Goal: Task Accomplishment & Management: Manage account settings

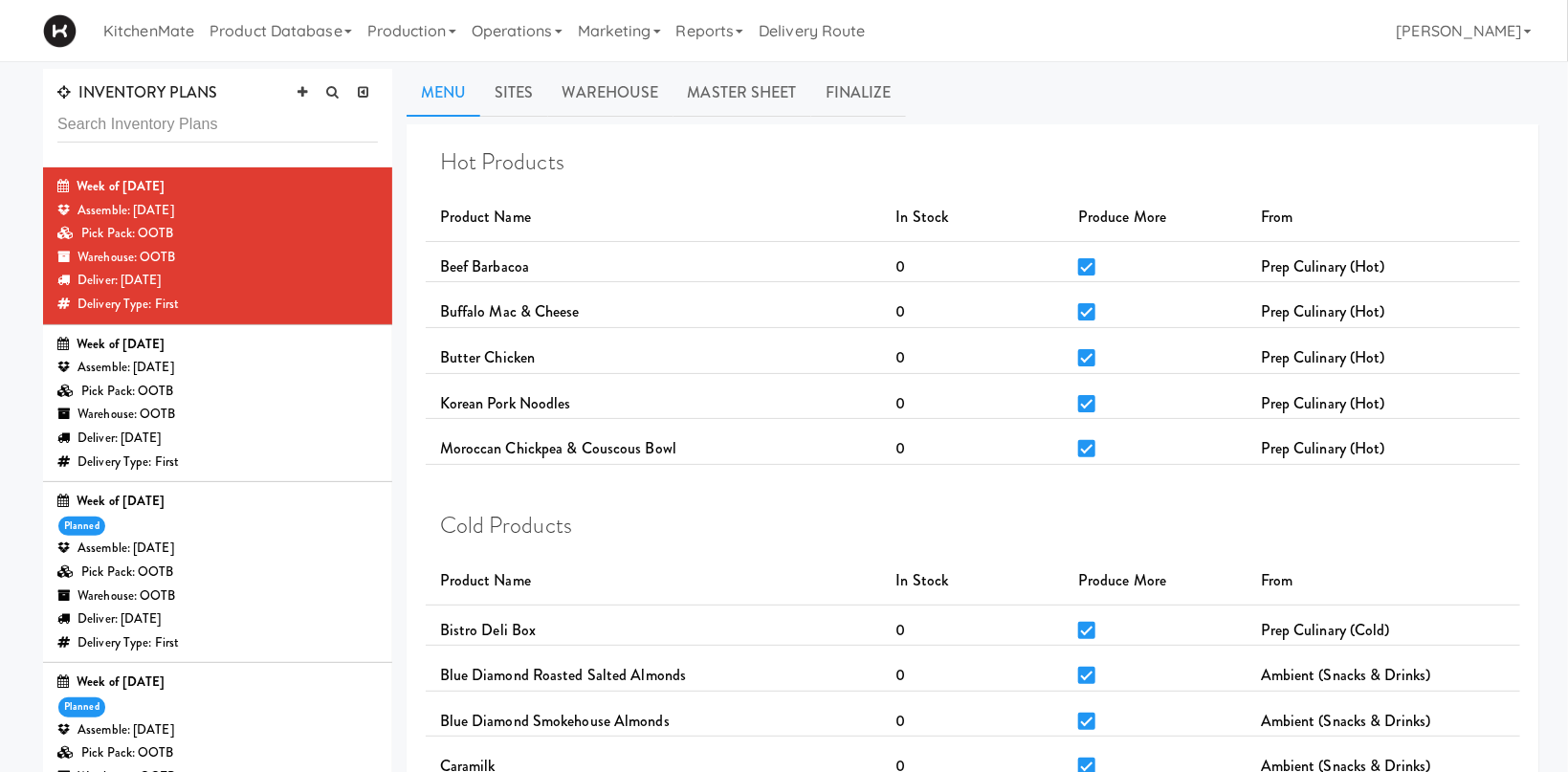
click at [254, 372] on div "Assemble: [DATE]" at bounding box center [217, 367] width 321 height 24
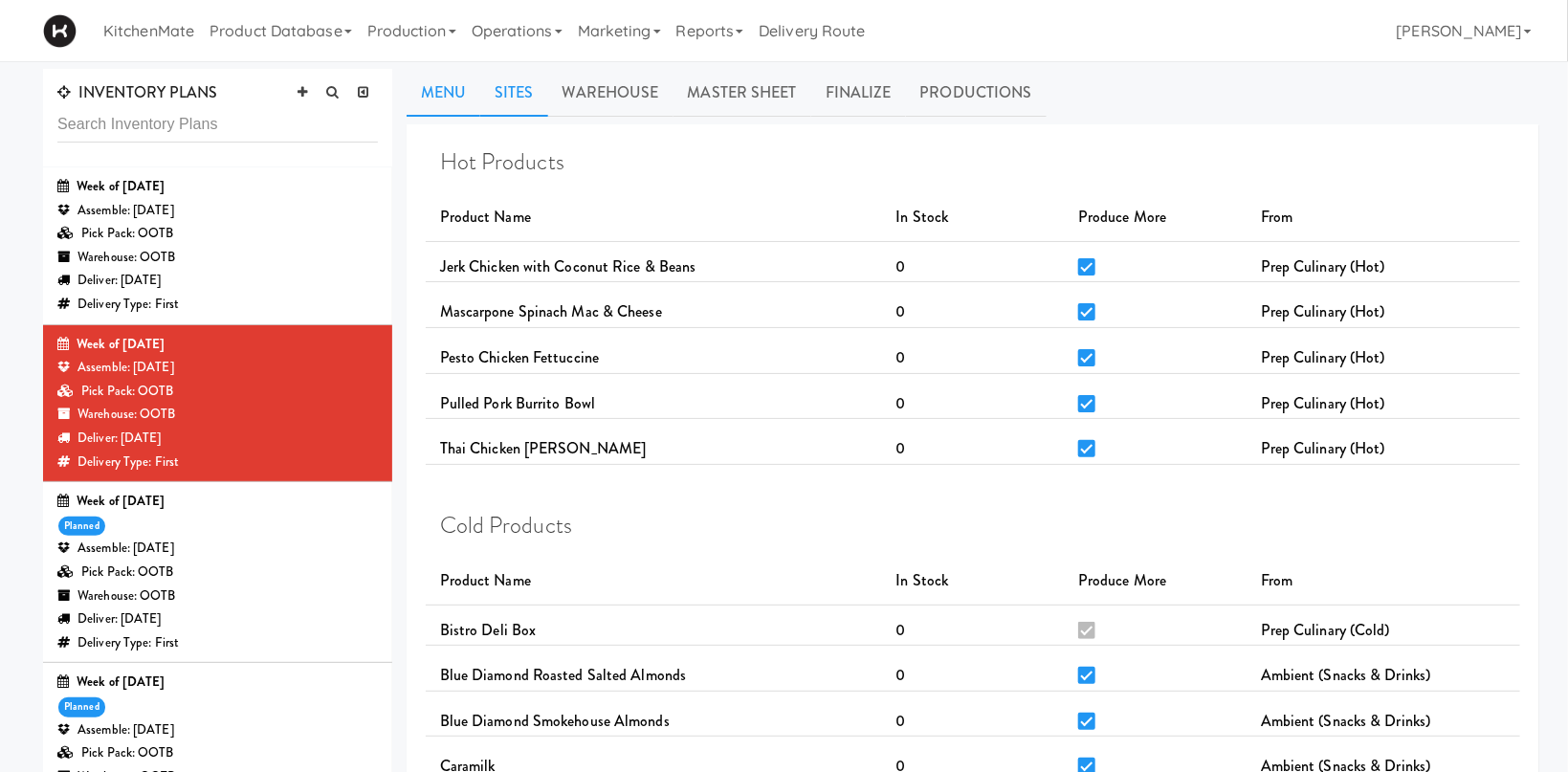
click at [505, 88] on link "Sites" at bounding box center [513, 93] width 68 height 48
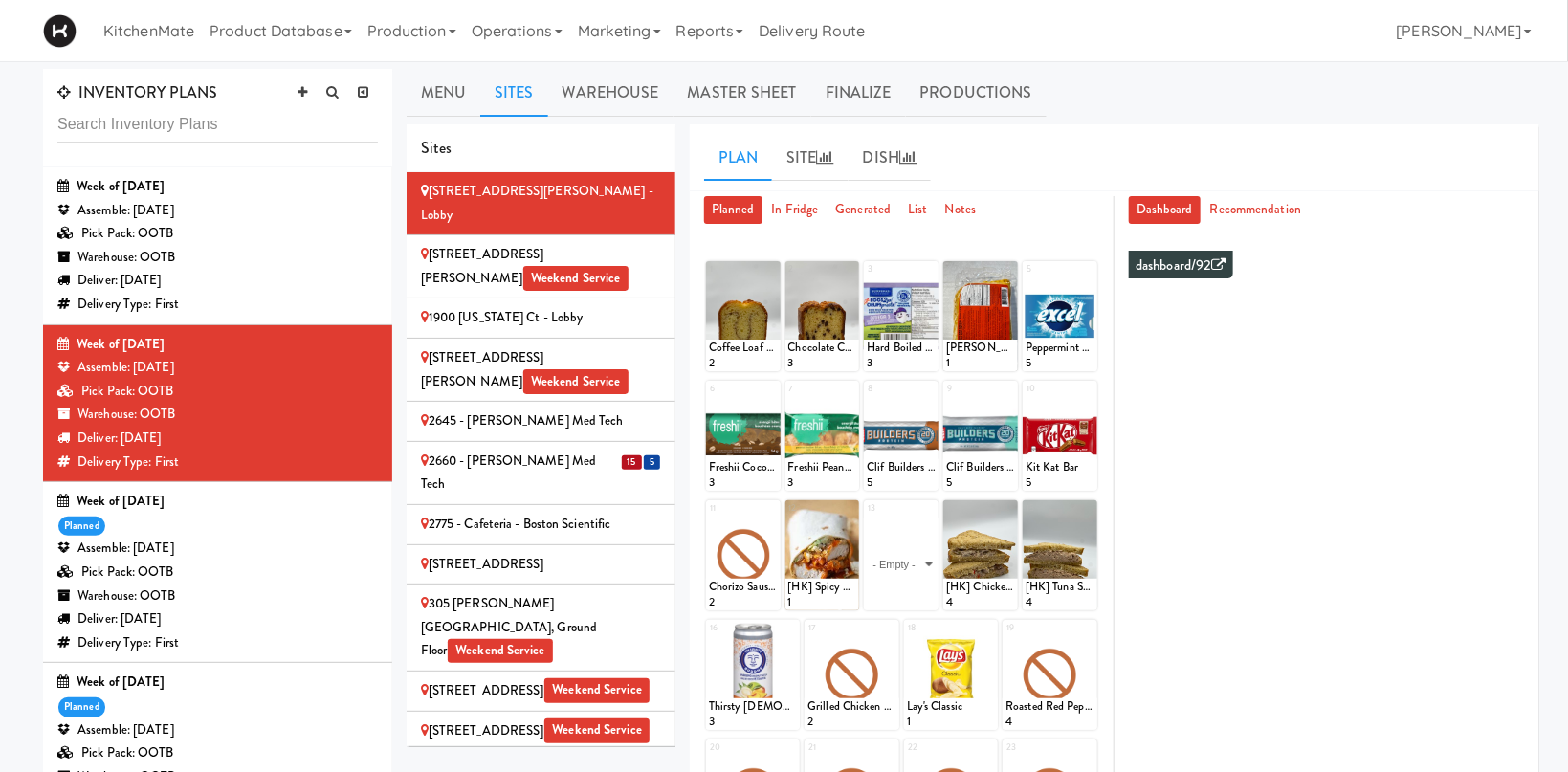
click at [370, 359] on div "Assemble: [DATE]" at bounding box center [217, 367] width 321 height 24
click at [637, 455] on span "15" at bounding box center [631, 462] width 20 height 14
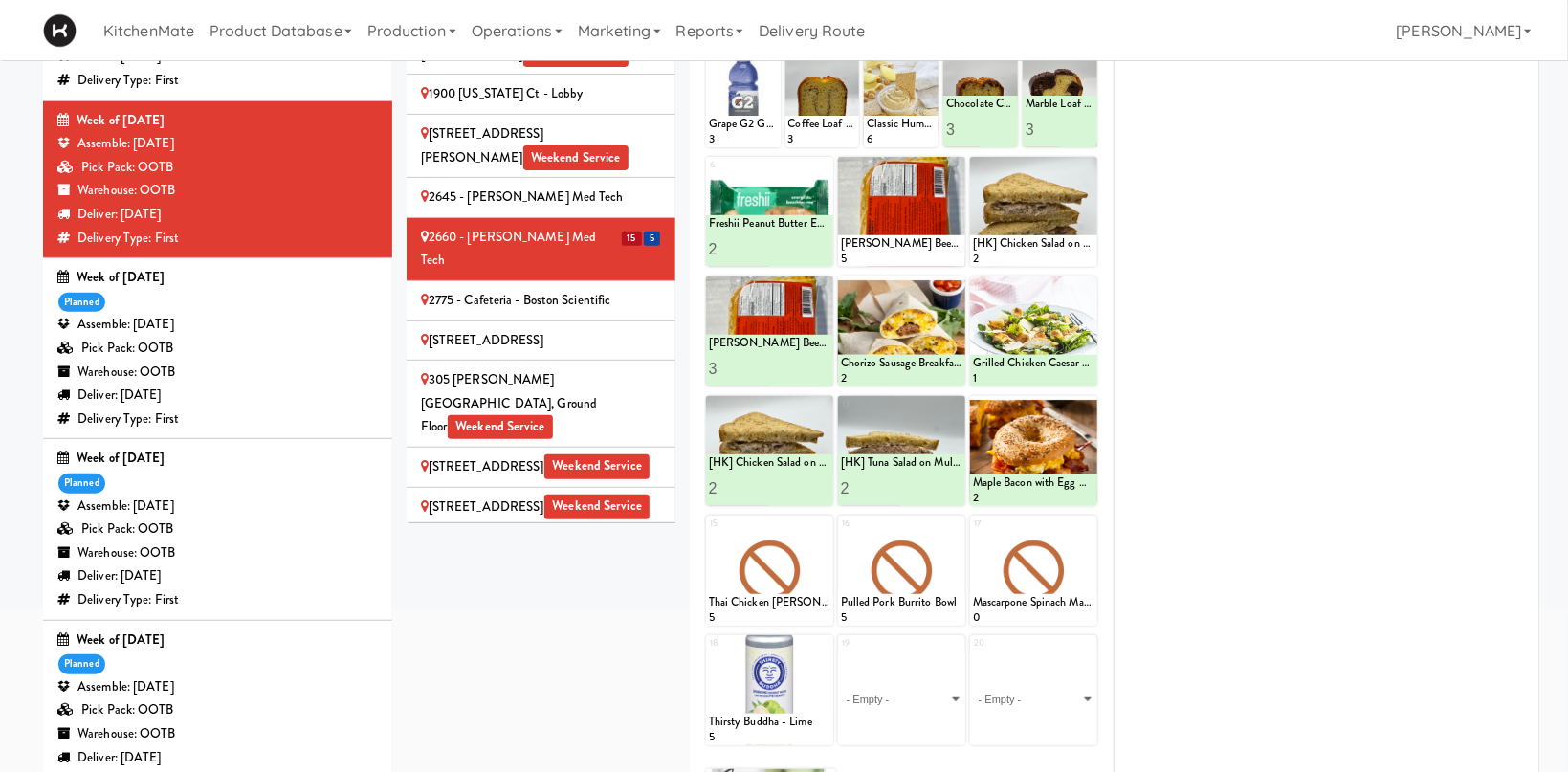
click at [495, 226] on div "2660 - [PERSON_NAME] Med Tech" at bounding box center [540, 249] width 240 height 47
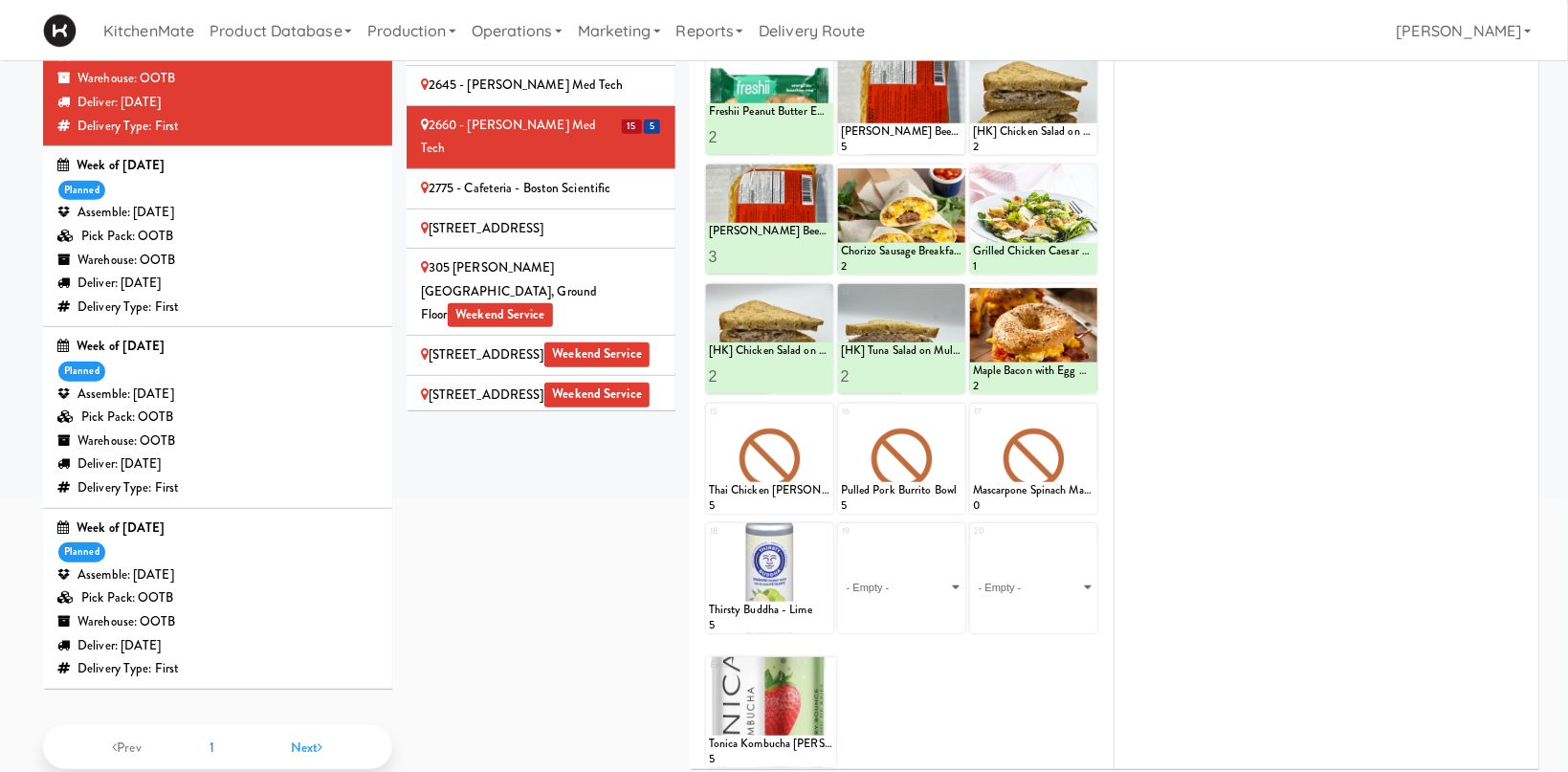
scroll to position [141, 0]
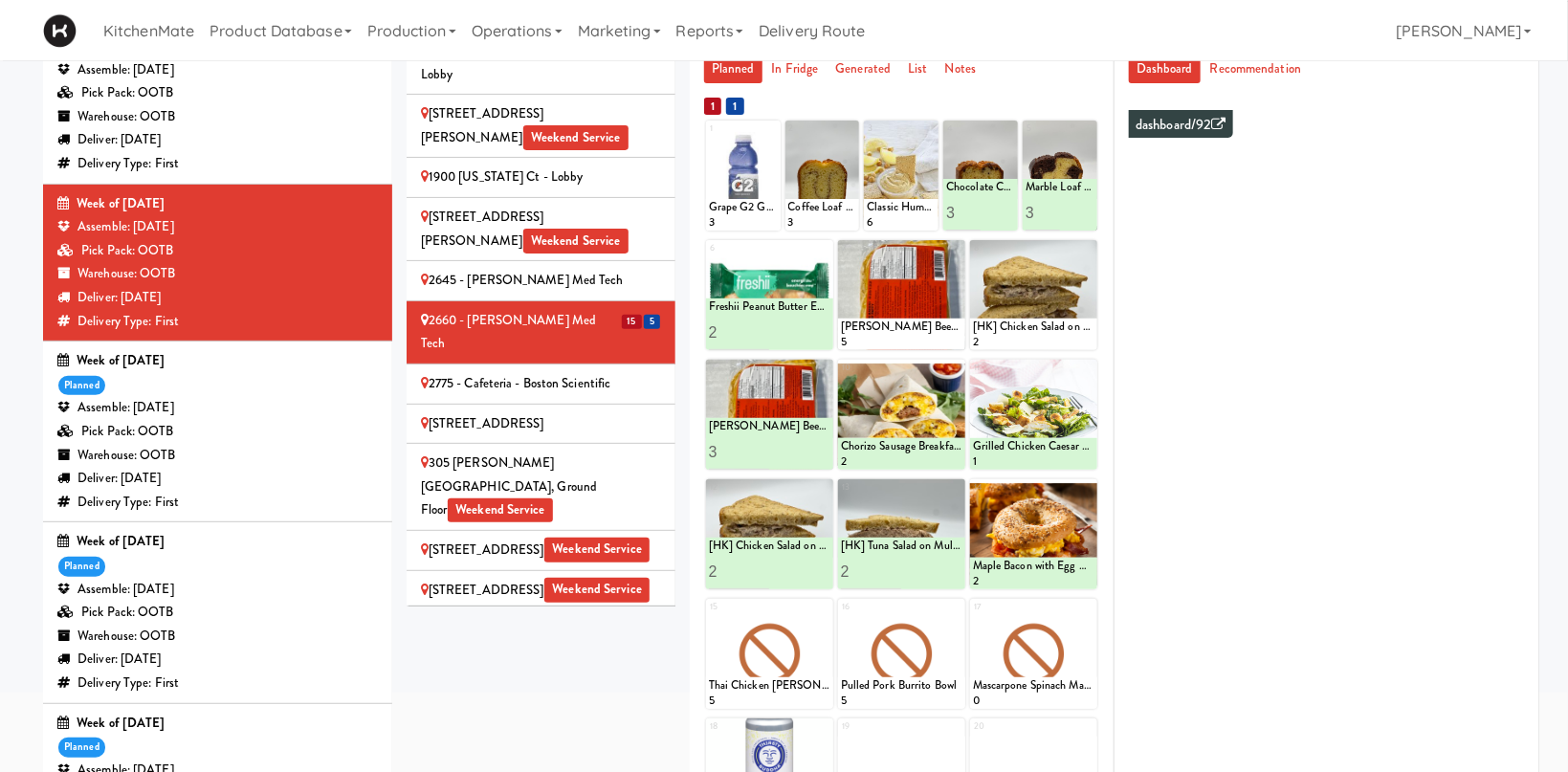
click at [480, 269] on div "2645 - [PERSON_NAME] Med Tech" at bounding box center [540, 281] width 240 height 24
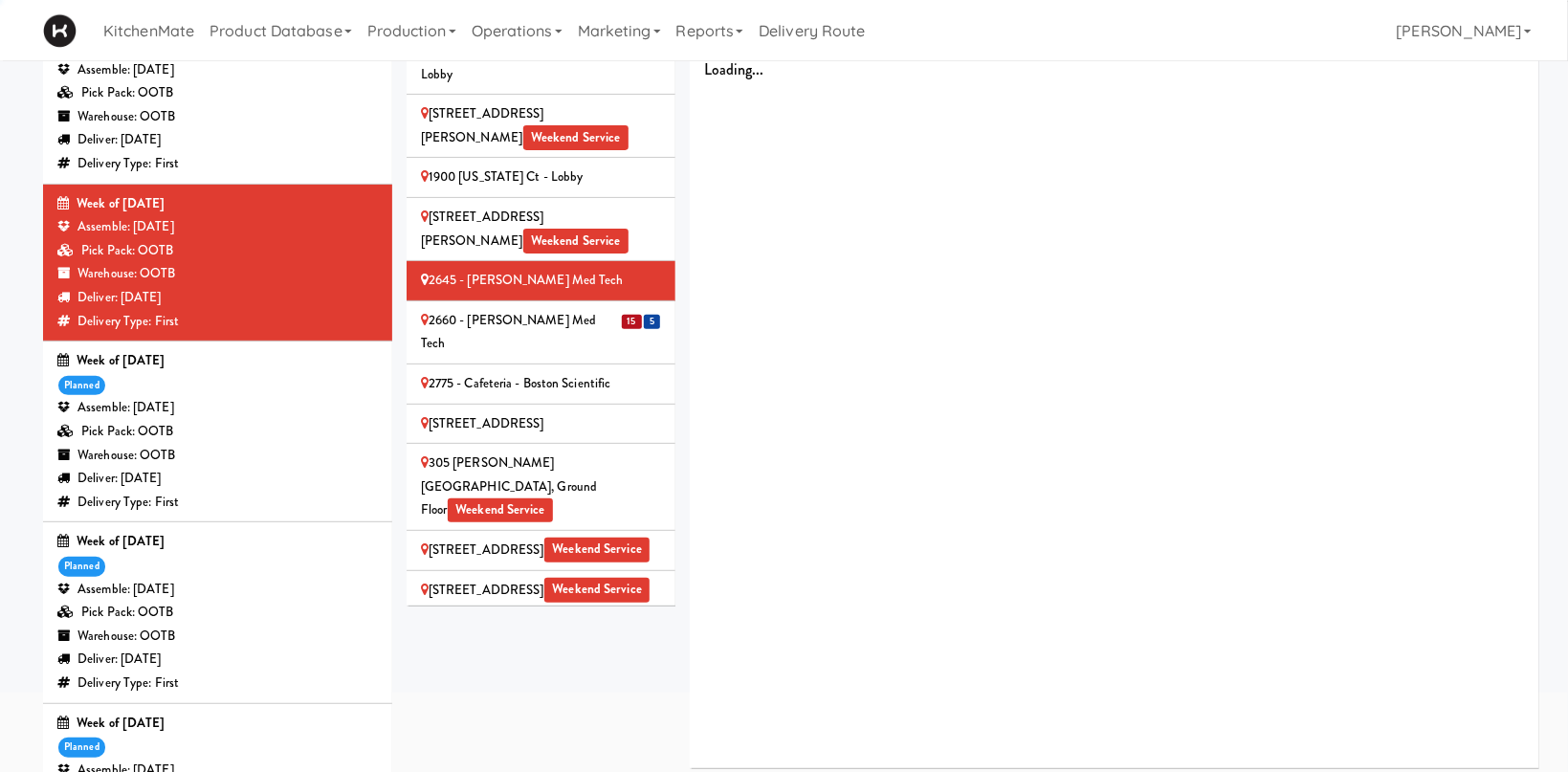
click at [493, 309] on div "2660 - [PERSON_NAME] Med Tech" at bounding box center [540, 332] width 240 height 47
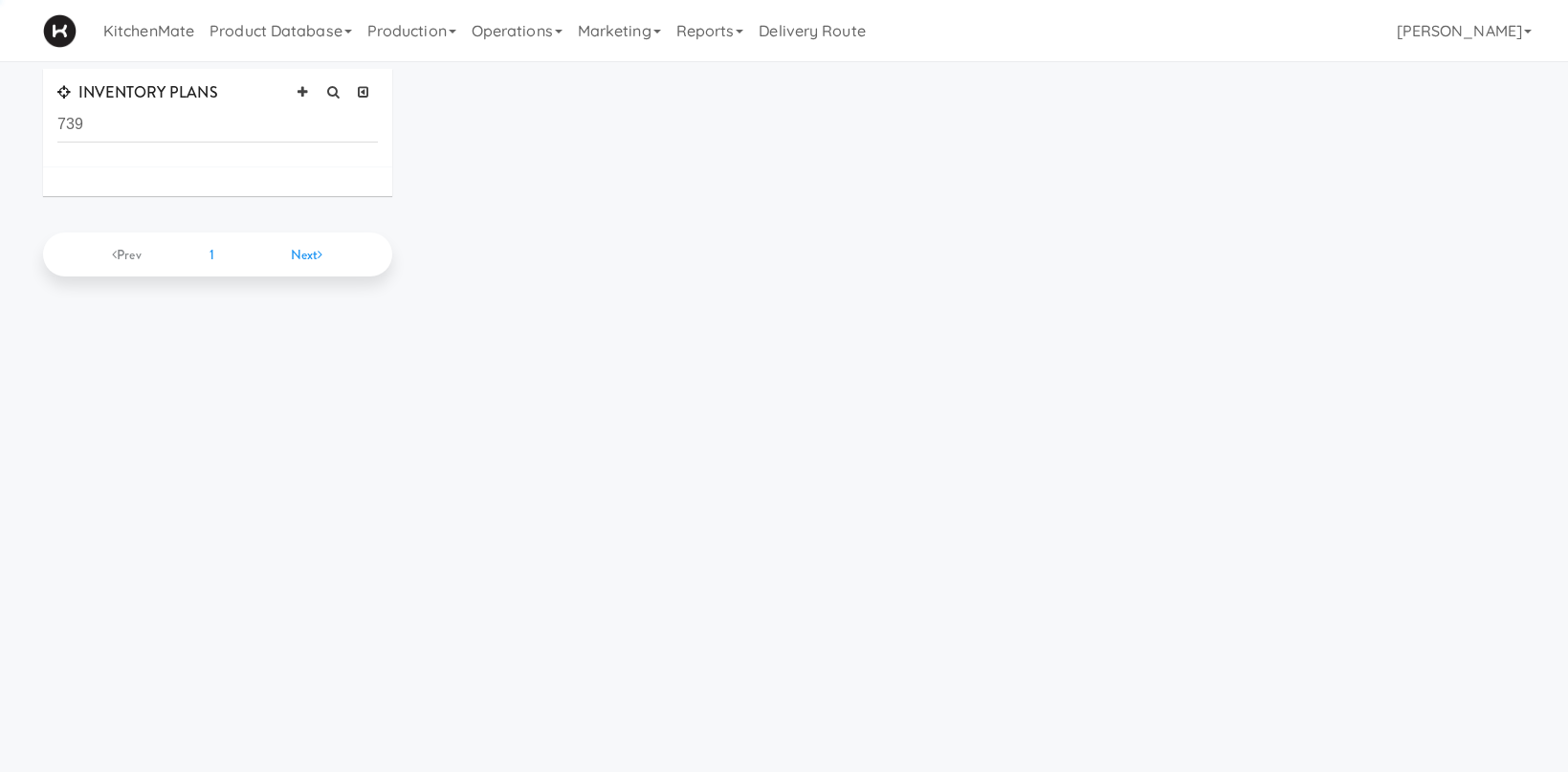
scroll to position [60, 0]
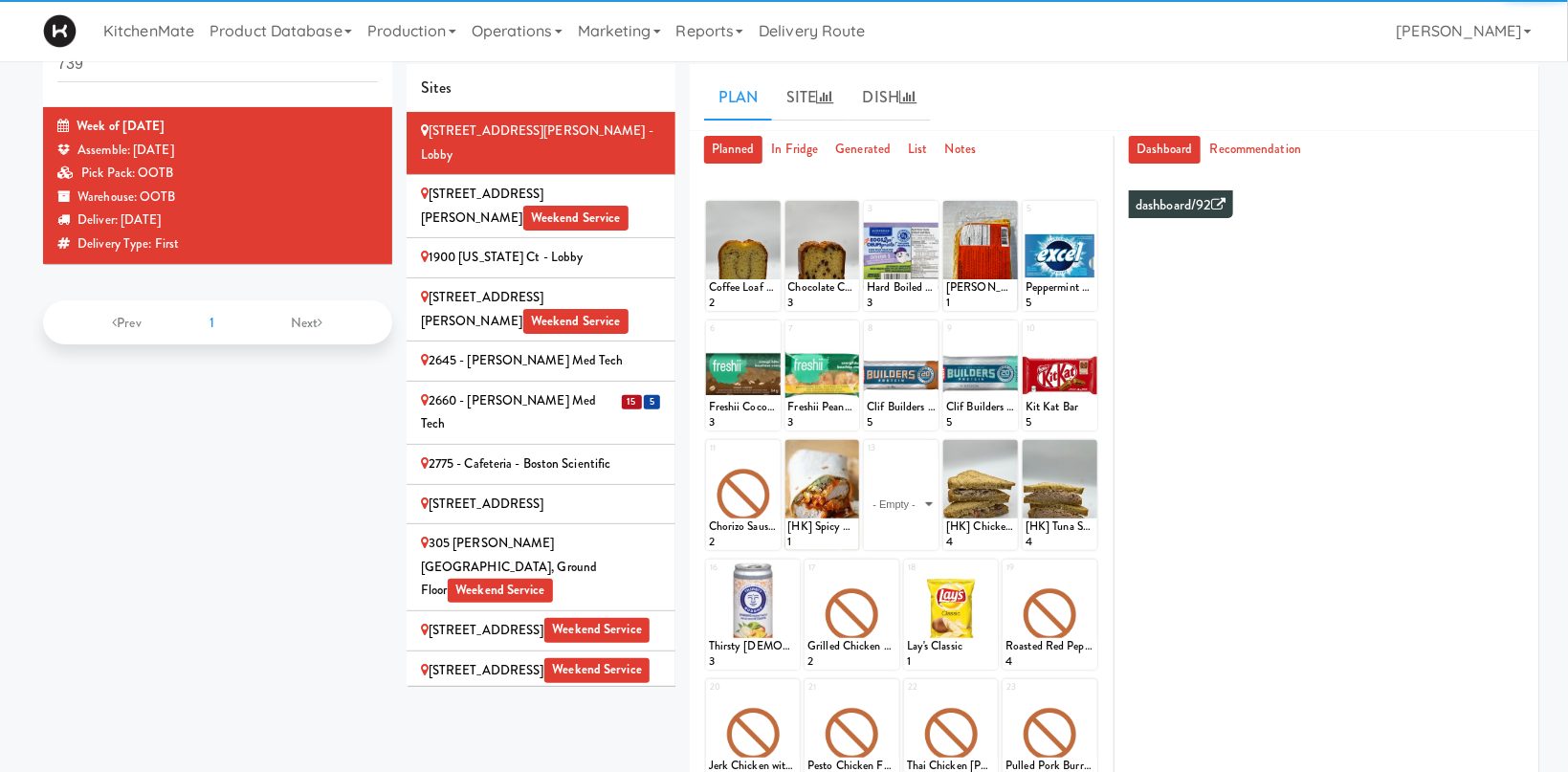
click at [651, 381] on li "15 5 2660 - [PERSON_NAME] Med Tech" at bounding box center [540, 413] width 269 height 63
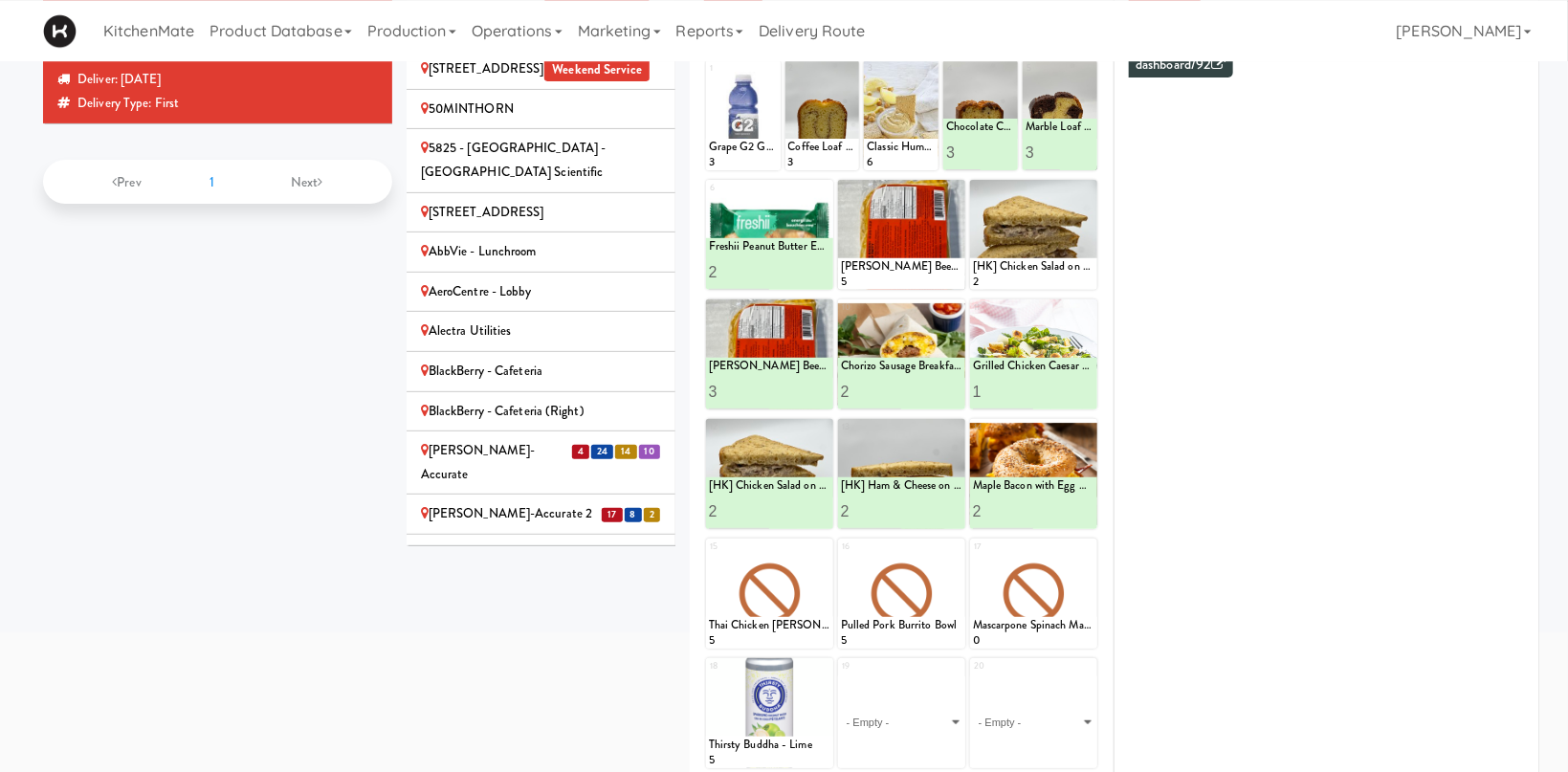
scroll to position [502, 0]
click at [581, 437] on div "4 24 14 10" at bounding box center [616, 448] width 90 height 24
